Goal: Task Accomplishment & Management: Complete application form

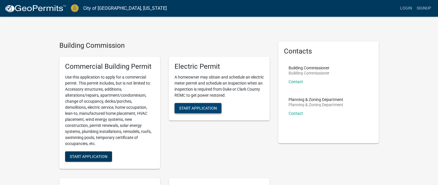
click at [193, 107] on span "Start Application" at bounding box center [198, 108] width 38 height 5
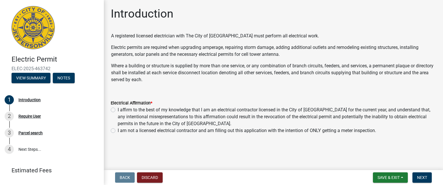
click at [118, 109] on label "I affirm to the best of my knowledge that I am an electrical contractor license…" at bounding box center [277, 117] width 318 height 21
click at [118, 109] on input "I affirm to the best of my knowledge that I am an electrical contractor license…" at bounding box center [120, 109] width 4 height 4
radio input "true"
click at [387, 177] on span "Save & Exit" at bounding box center [388, 178] width 22 height 5
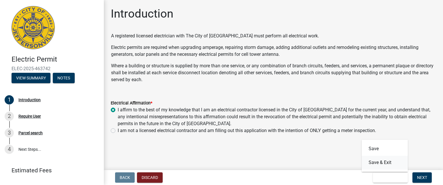
click at [378, 164] on button "Save & Exit" at bounding box center [384, 163] width 46 height 14
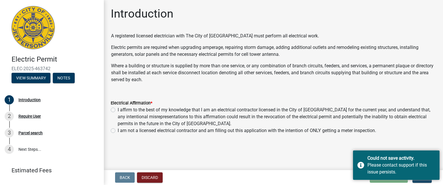
drag, startPoint x: 312, startPoint y: 158, endPoint x: 216, endPoint y: 137, distance: 97.3
click at [310, 157] on main "Introduction A registered licensed electrician with The City of Jeffersonville …" at bounding box center [273, 84] width 339 height 168
click at [118, 108] on label "I affirm to the best of my knowledge that I am an electrical contractor license…" at bounding box center [277, 117] width 318 height 21
click at [118, 108] on input "I affirm to the best of my knowledge that I am an electrical contractor license…" at bounding box center [120, 109] width 4 height 4
radio input "true"
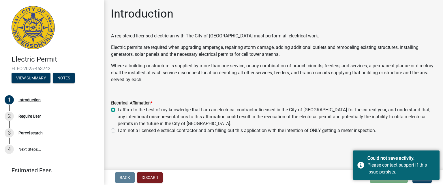
click at [325, 156] on main "Introduction A registered licensed electrician with The City of Jeffersonville …" at bounding box center [273, 84] width 339 height 168
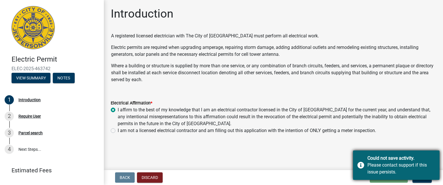
click at [384, 167] on div "Please contact support if this issue persists." at bounding box center [401, 169] width 68 height 14
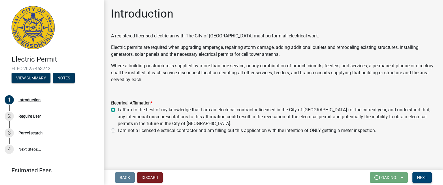
click at [424, 177] on span "Next" at bounding box center [422, 178] width 10 height 5
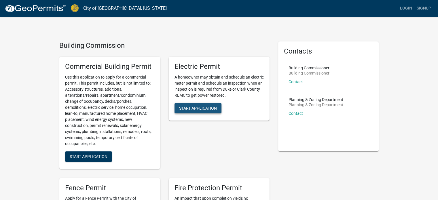
click at [199, 111] on button "Start Application" at bounding box center [198, 108] width 47 height 10
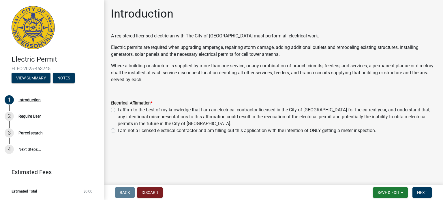
click at [118, 110] on label "I affirm to the best of my knowledge that I am an electrical contractor license…" at bounding box center [277, 117] width 318 height 21
click at [118, 110] on input "I affirm to the best of my knowledge that I am an electrical contractor license…" at bounding box center [120, 109] width 4 height 4
radio input "true"
click at [389, 193] on span "Save & Exit" at bounding box center [388, 193] width 22 height 5
click at [375, 165] on button "Save" at bounding box center [384, 164] width 46 height 14
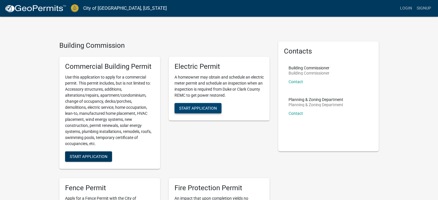
click at [193, 109] on span "Start Application" at bounding box center [198, 108] width 38 height 5
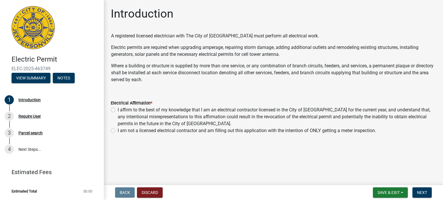
click at [118, 112] on label "I affirm to the best of my knowledge that I am an electrical contractor license…" at bounding box center [277, 117] width 318 height 21
click at [118, 110] on input "I affirm to the best of my knowledge that I am an electrical contractor license…" at bounding box center [120, 109] width 4 height 4
radio input "true"
click at [385, 192] on span "Save & Exit" at bounding box center [388, 193] width 22 height 5
click at [372, 162] on button "Save" at bounding box center [384, 164] width 46 height 14
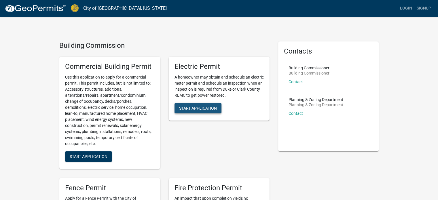
click at [201, 109] on span "Start Application" at bounding box center [198, 108] width 38 height 5
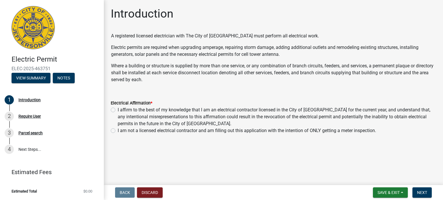
click at [118, 109] on label "I affirm to the best of my knowledge that I am an electrical contractor license…" at bounding box center [277, 117] width 318 height 21
click at [118, 109] on input "I affirm to the best of my knowledge that I am an electrical contractor license…" at bounding box center [120, 109] width 4 height 4
radio input "true"
click at [392, 193] on span "Save & Exit" at bounding box center [388, 193] width 22 height 5
click at [385, 178] on button "Save & Exit" at bounding box center [384, 178] width 46 height 14
